Goal: Task Accomplishment & Management: Complete application form

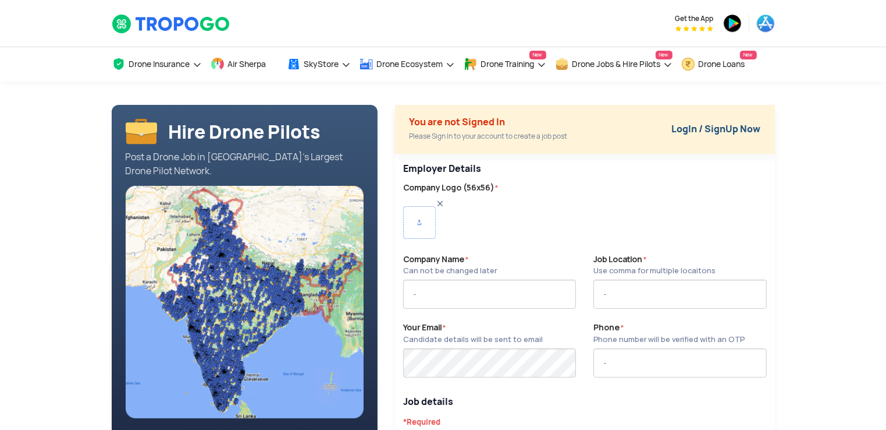
click at [740, 123] on link "LogIn / SignUp Now" at bounding box center [716, 129] width 89 height 12
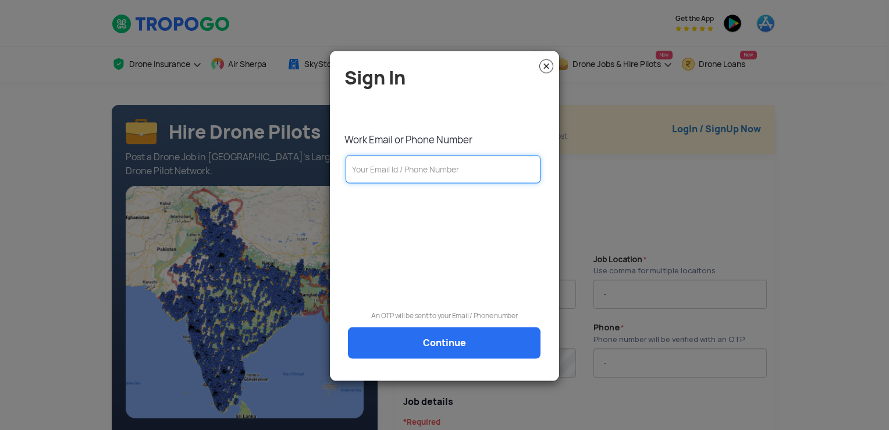
click at [474, 167] on input "text" at bounding box center [443, 169] width 195 height 28
type input "[PERSON_NAME][EMAIL_ADDRESS][DOMAIN_NAME]"
click at [419, 349] on link "Continue" at bounding box center [444, 342] width 193 height 31
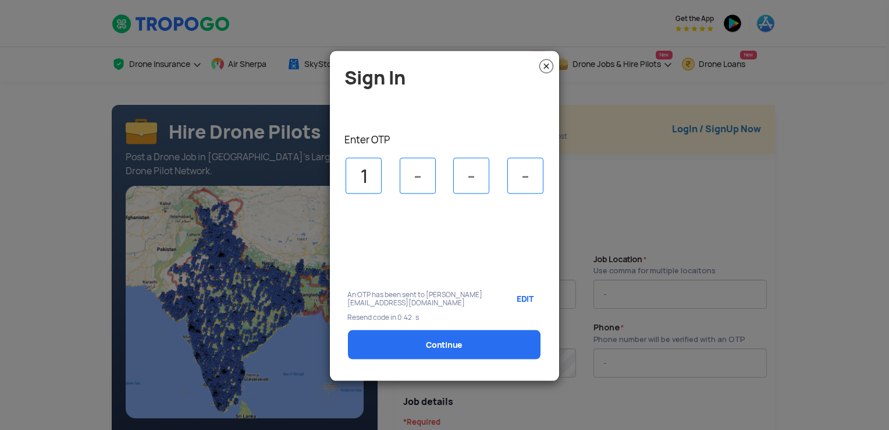
type input "1"
type input "2"
type input "5"
type input "7"
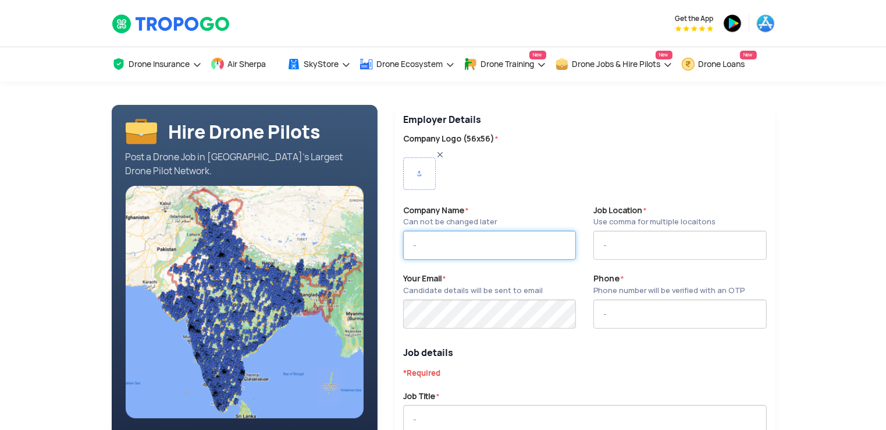
click at [468, 246] on input "text" at bounding box center [489, 244] width 173 height 29
type input "Volar Alta Private Limited"
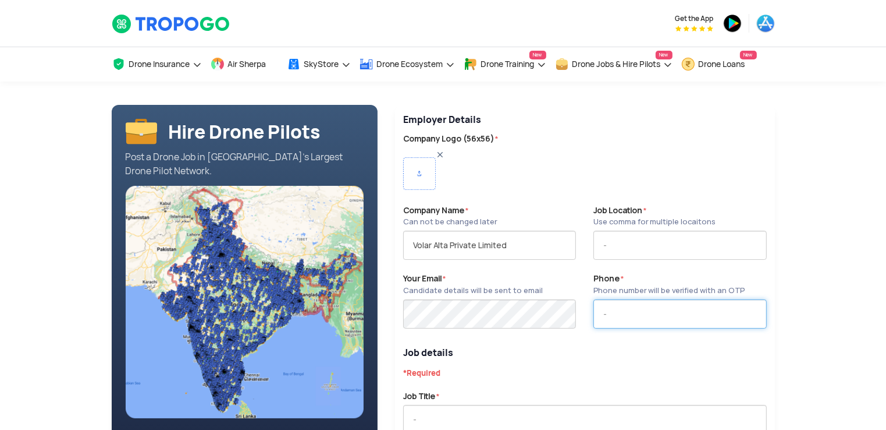
type input "8208116201"
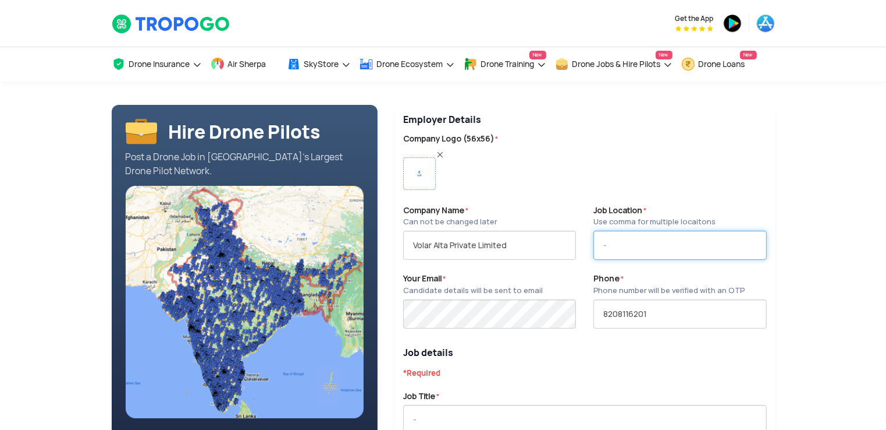
click at [641, 248] on input "text" at bounding box center [680, 244] width 173 height 29
type input "M"
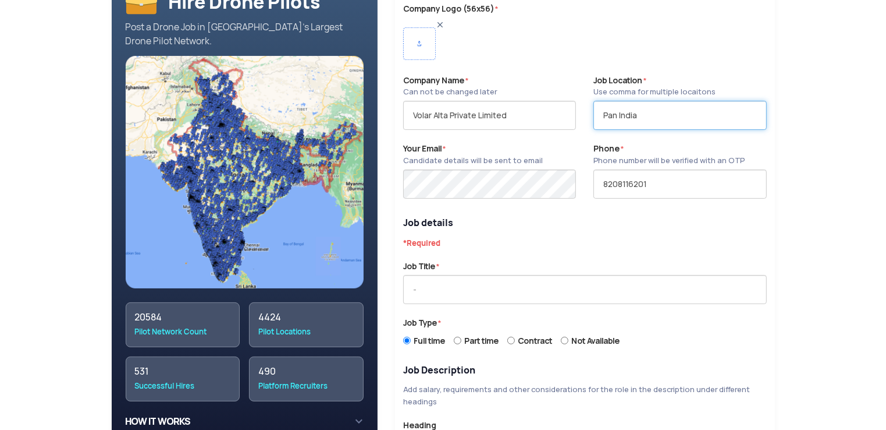
scroll to position [134, 0]
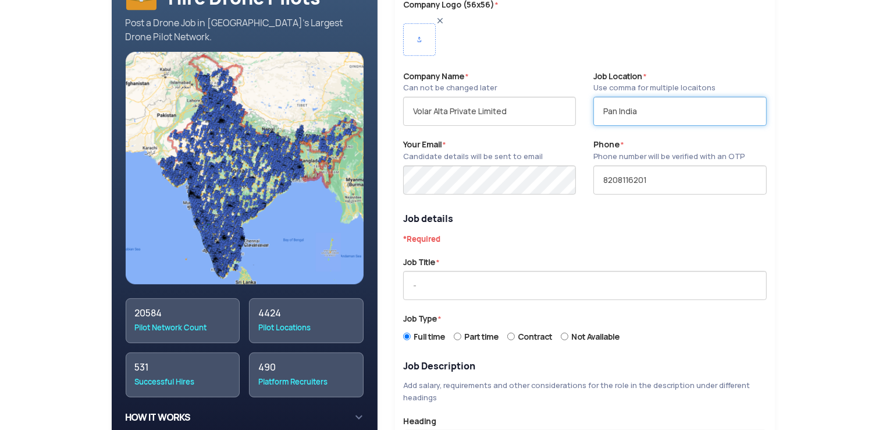
type input "Pan India"
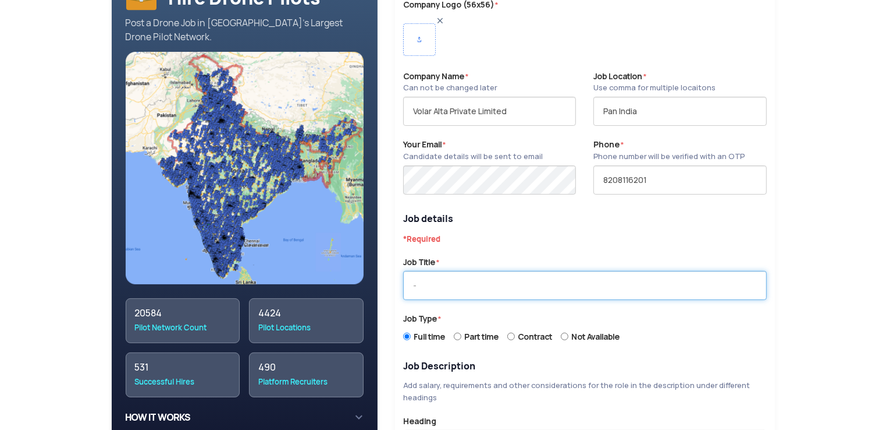
click at [554, 286] on input "text" at bounding box center [585, 285] width 364 height 29
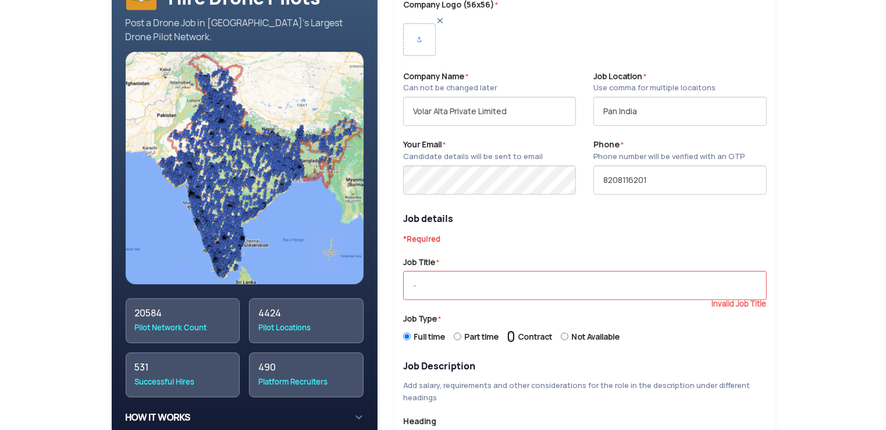
click at [515, 335] on input "Contract" at bounding box center [512, 336] width 8 height 12
radio input "true"
click at [529, 284] on input "text" at bounding box center [585, 285] width 364 height 29
type input "D"
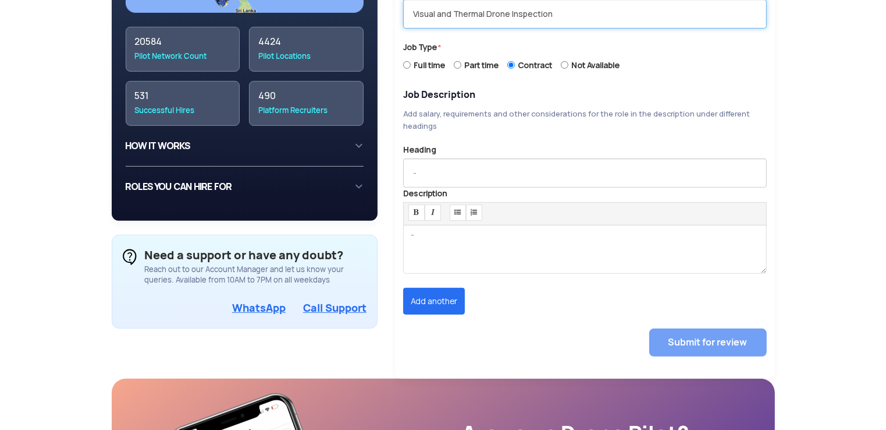
scroll to position [406, 0]
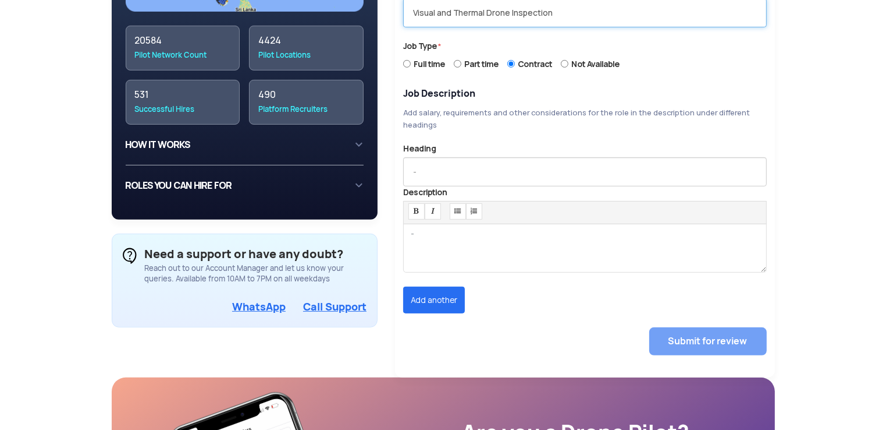
type input "Visual and Thermal Drone Inspection"
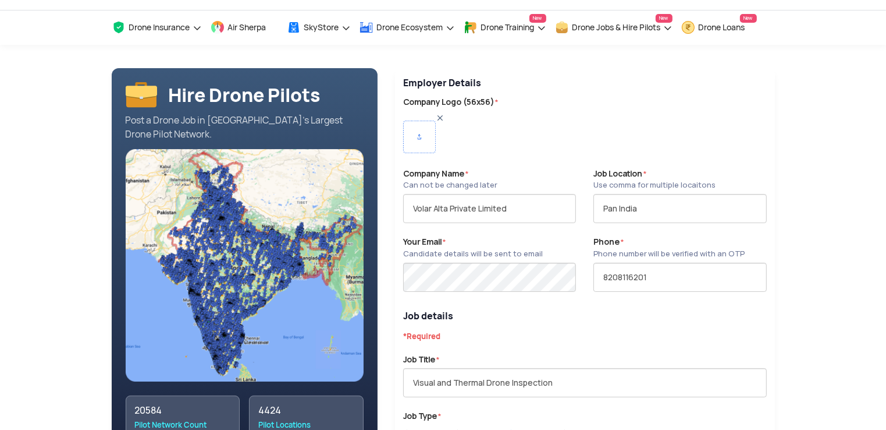
scroll to position [37, 0]
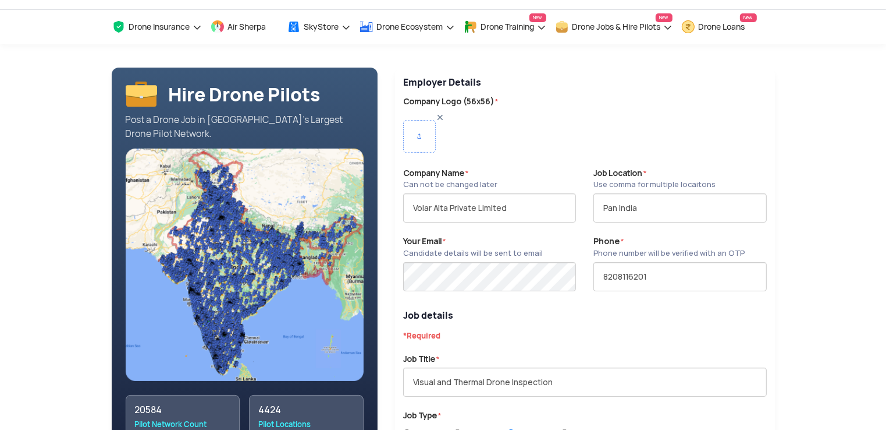
click at [417, 134] on img at bounding box center [419, 136] width 33 height 33
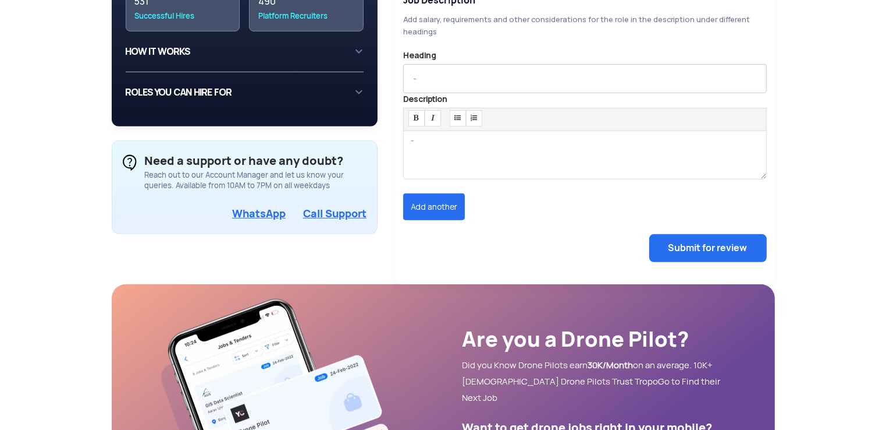
scroll to position [498, 0]
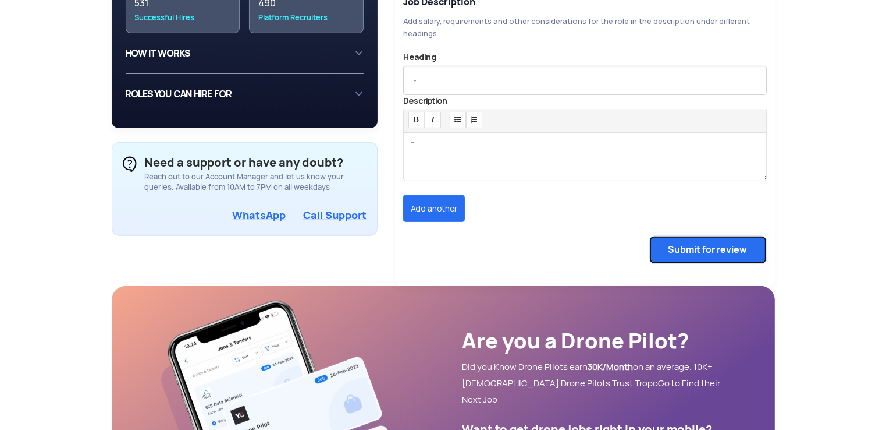
click at [673, 246] on button "Submit for review" at bounding box center [709, 250] width 118 height 28
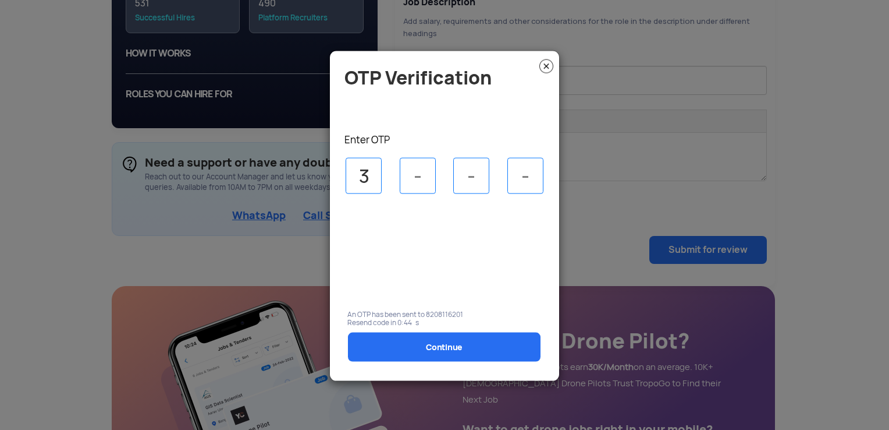
type input "3"
type input "5"
type input "4"
type input "7"
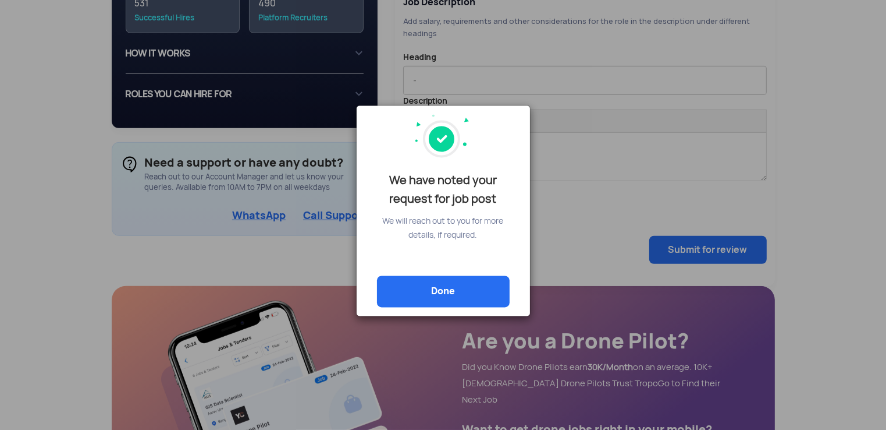
click at [437, 292] on link "Done" at bounding box center [443, 291] width 133 height 31
radio input "true"
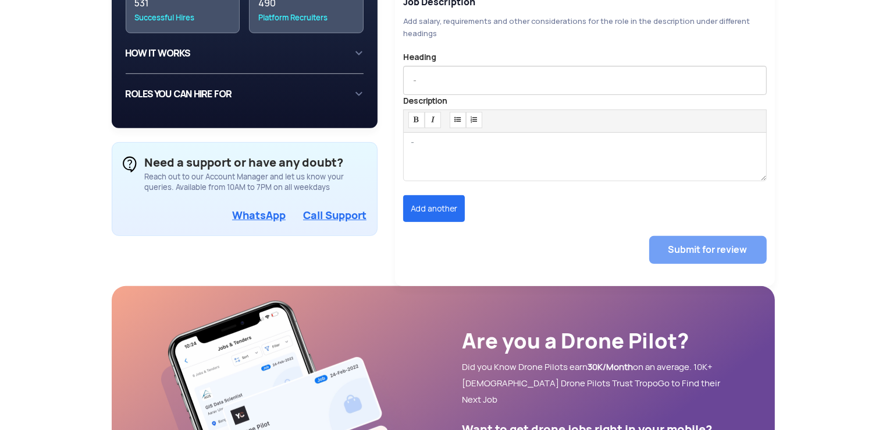
type input "VOLAR ALTA PRIVATE LIMITED"
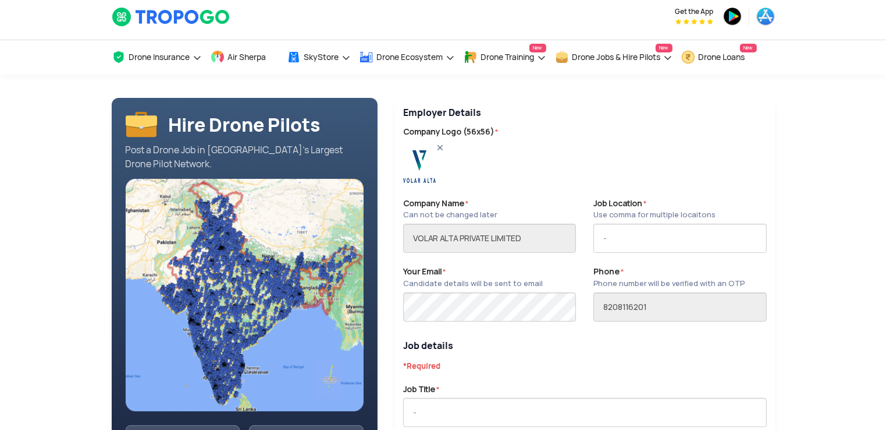
scroll to position [0, 0]
